Goal: Find specific page/section: Find specific page/section

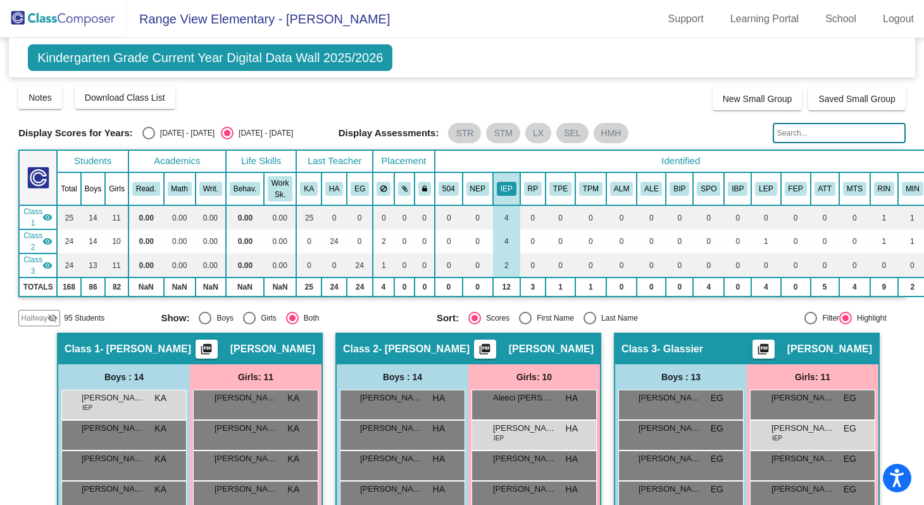
scroll to position [269, 0]
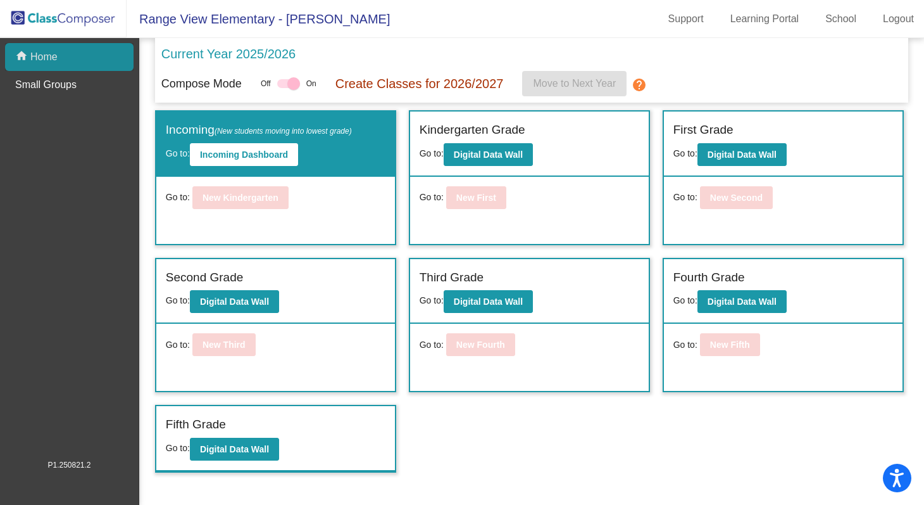
click at [72, 61] on div "home Home" at bounding box center [69, 57] width 129 height 28
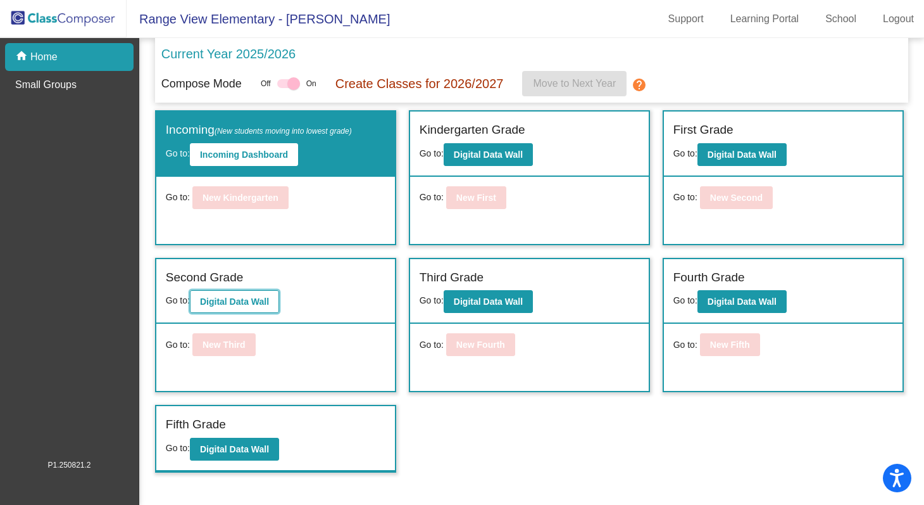
click at [230, 301] on b "Digital Data Wall" at bounding box center [234, 301] width 69 height 10
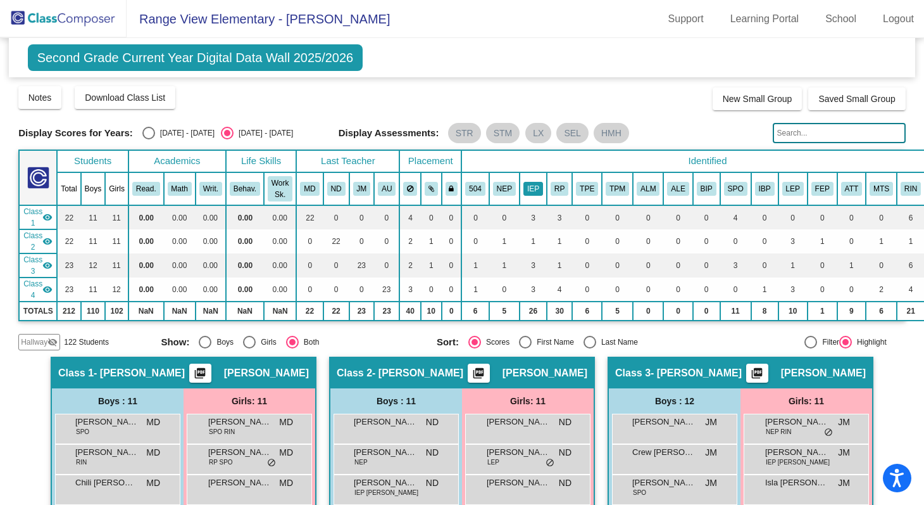
click at [539, 192] on button "IEP" at bounding box center [534, 189] width 20 height 14
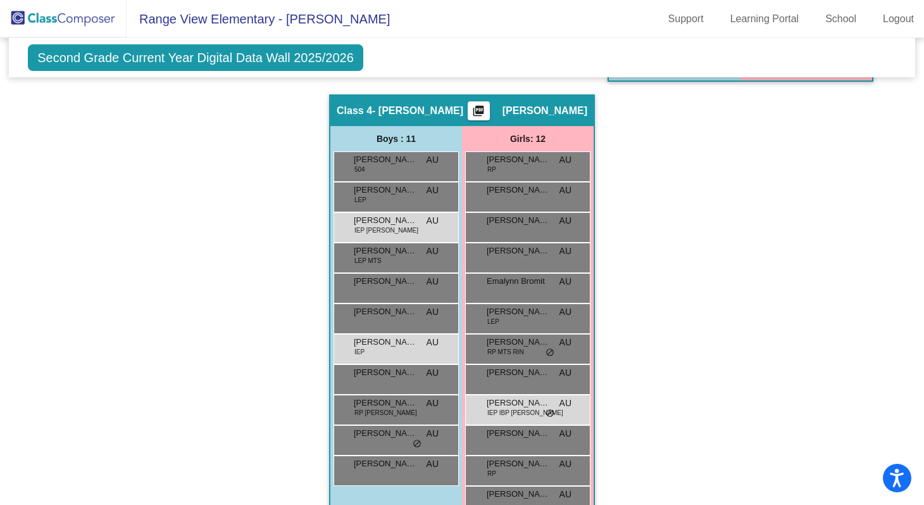
scroll to position [741, 0]
